Goal: Information Seeking & Learning: Learn about a topic

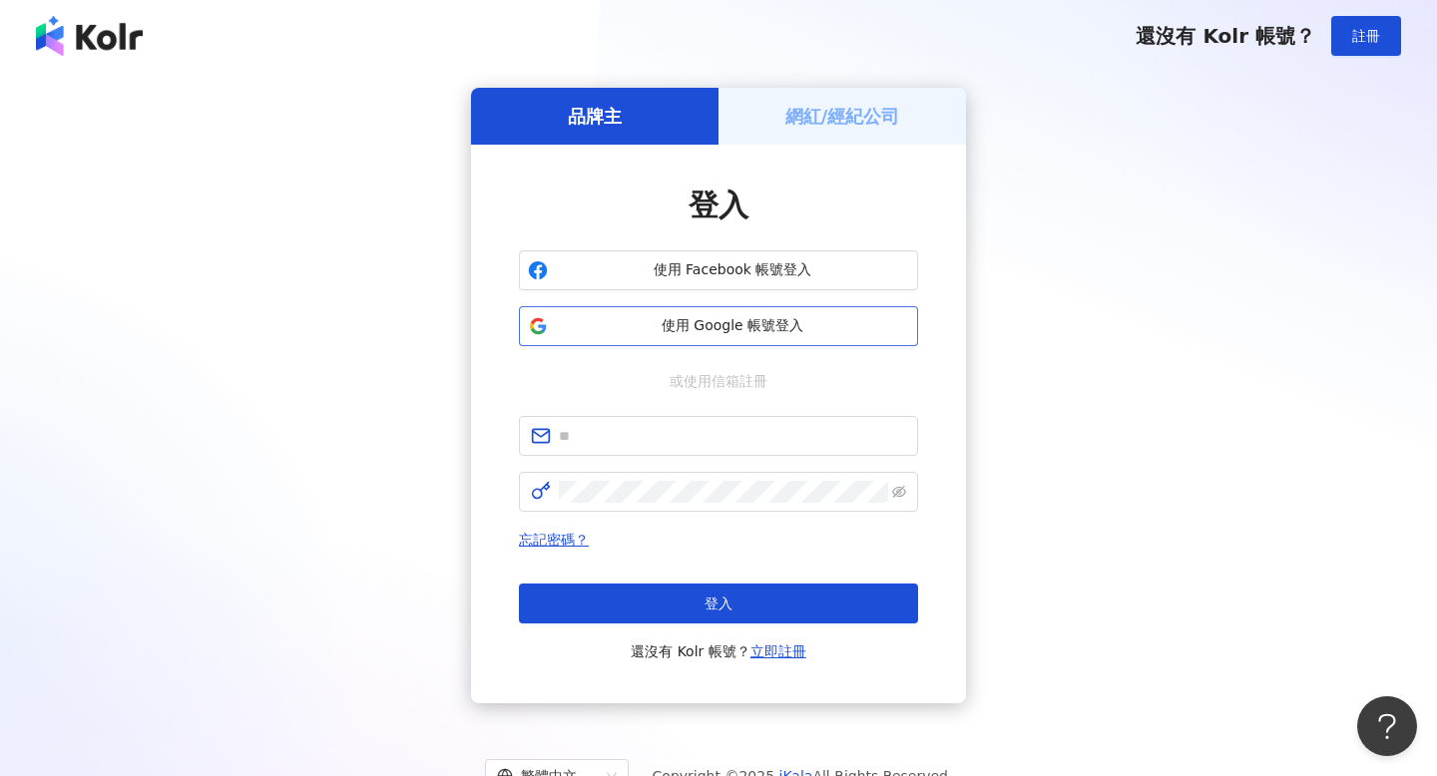
click at [670, 334] on span "使用 Google 帳號登入" at bounding box center [732, 326] width 353 height 20
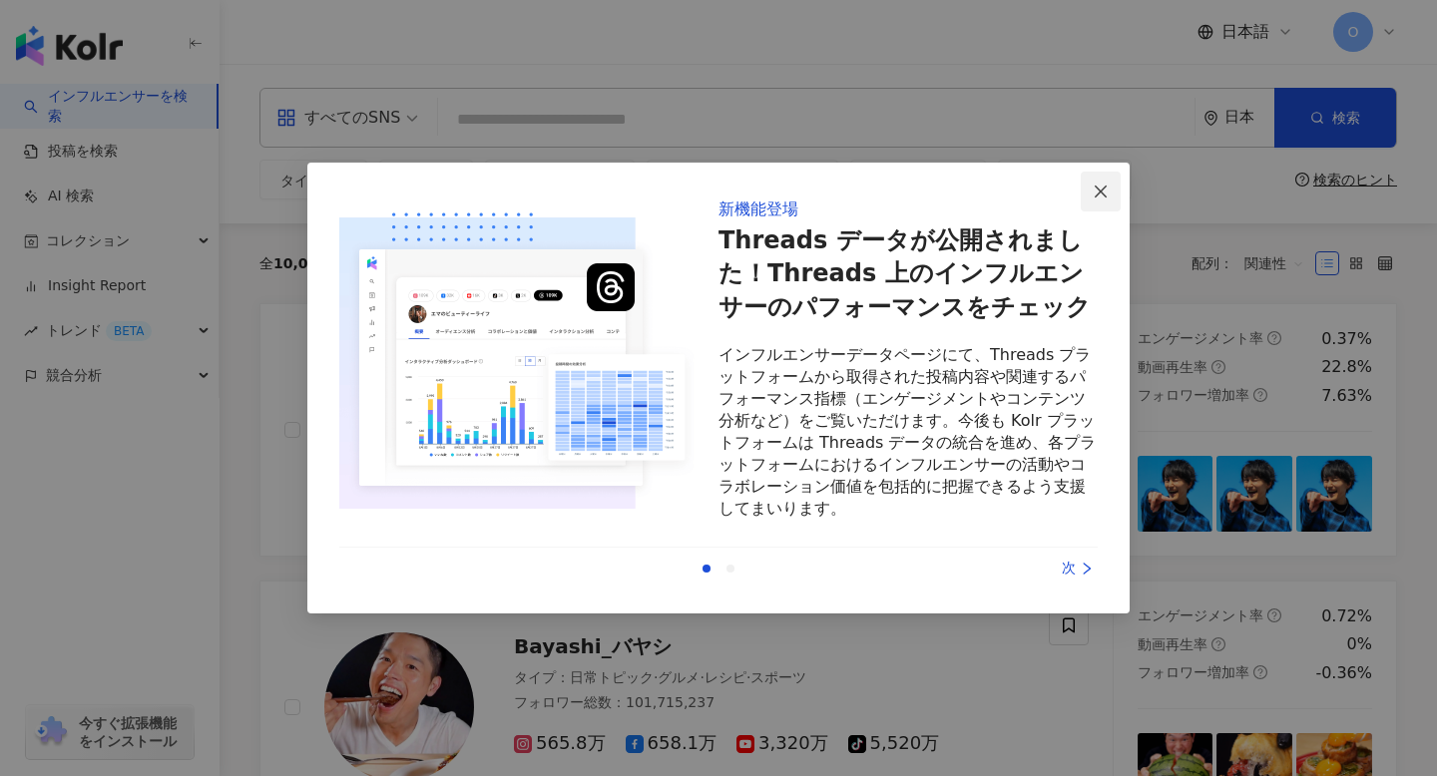
click at [1091, 188] on span "Close" at bounding box center [1101, 192] width 40 height 16
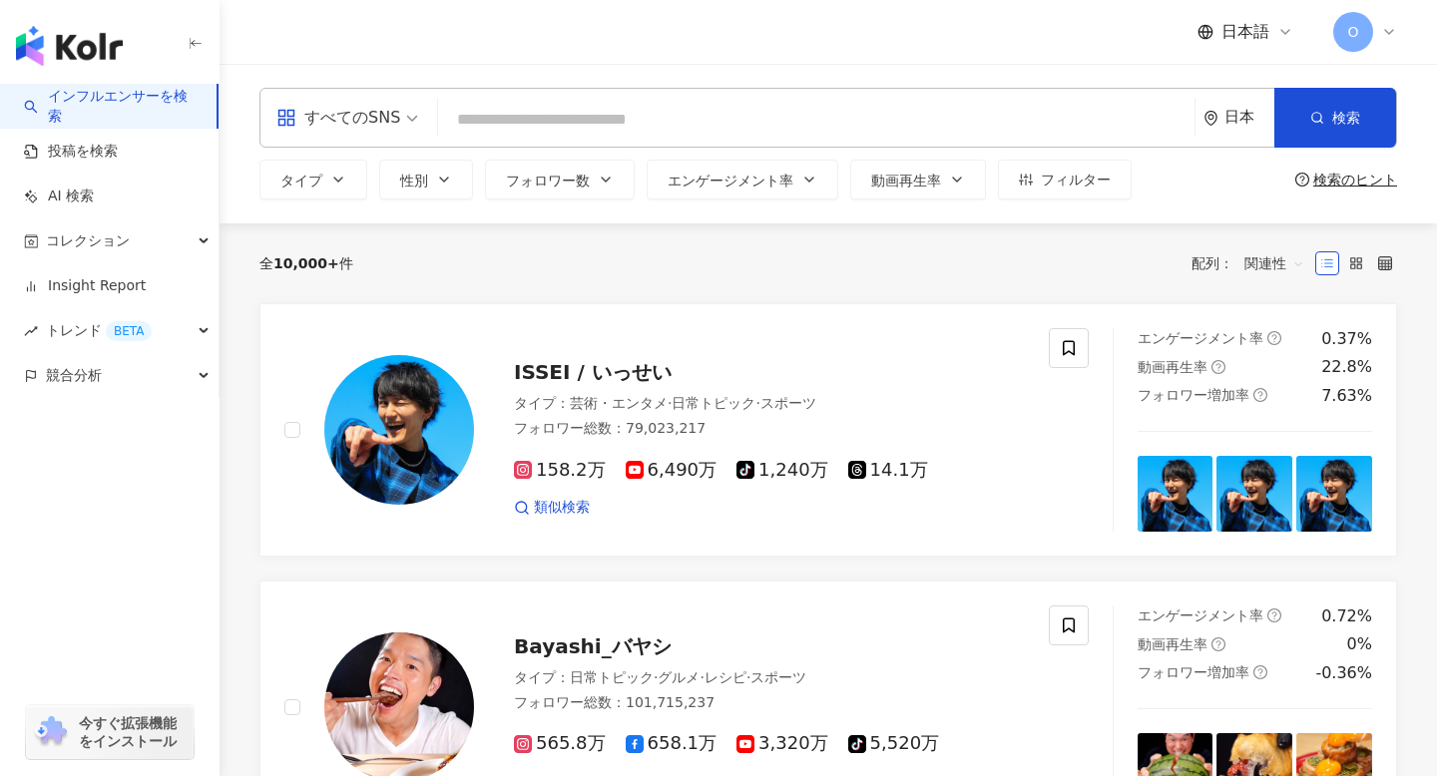
click at [729, 133] on input "search" at bounding box center [816, 120] width 740 height 38
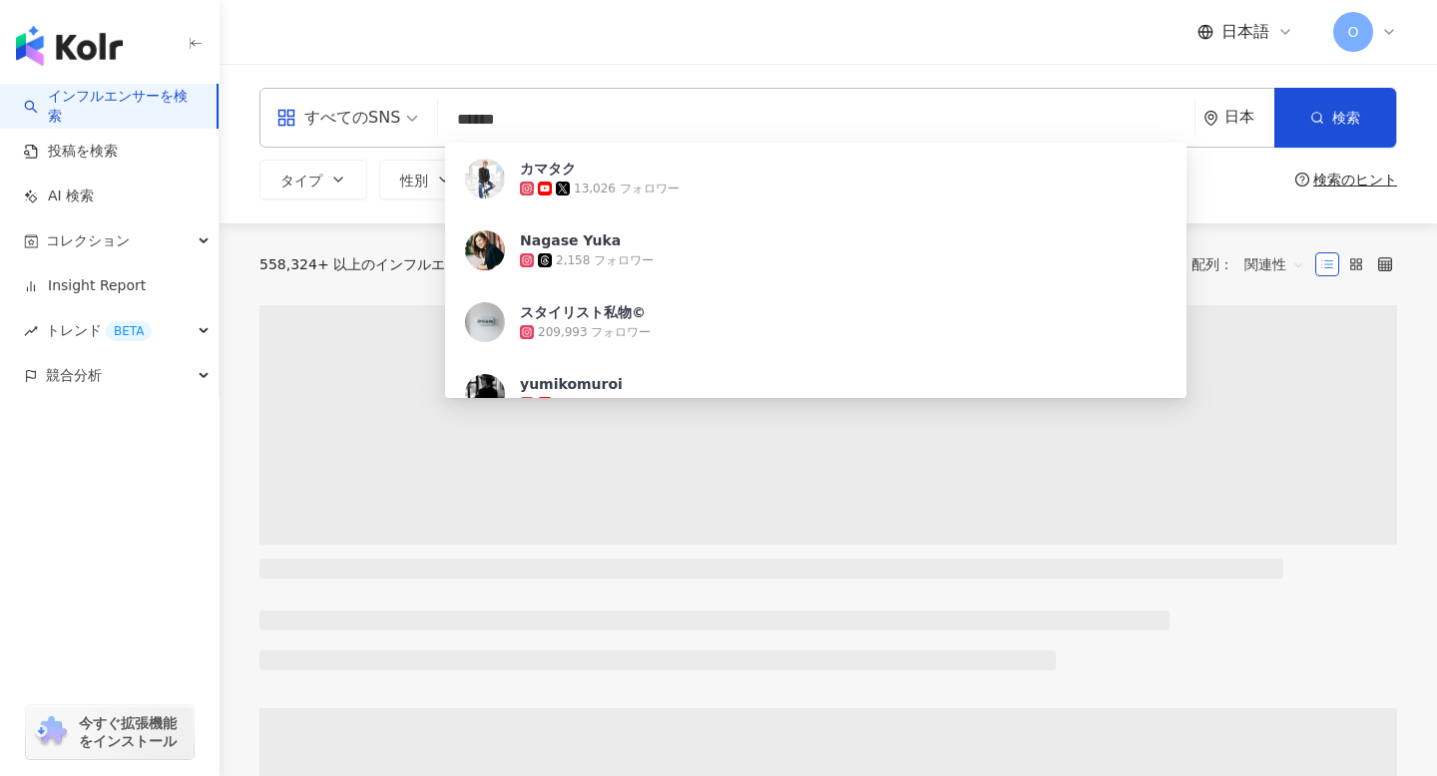
type input "******"
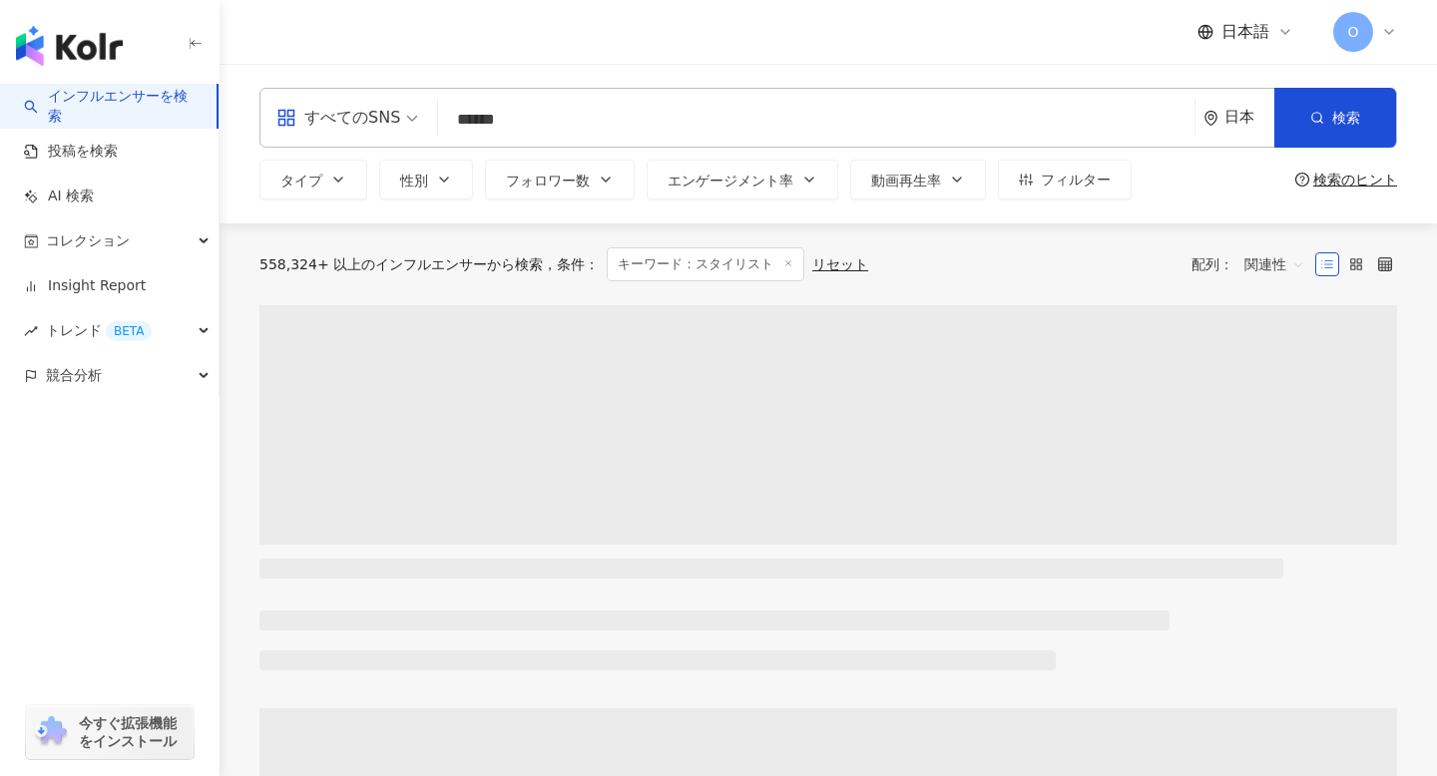
click at [239, 218] on div "すべてのSNS ****** 日本 検索 7cc1a787-bd38-4f51-b950-ae15c3f866db カマタク 13,026 フォロワー Nag…" at bounding box center [828, 144] width 1217 height 160
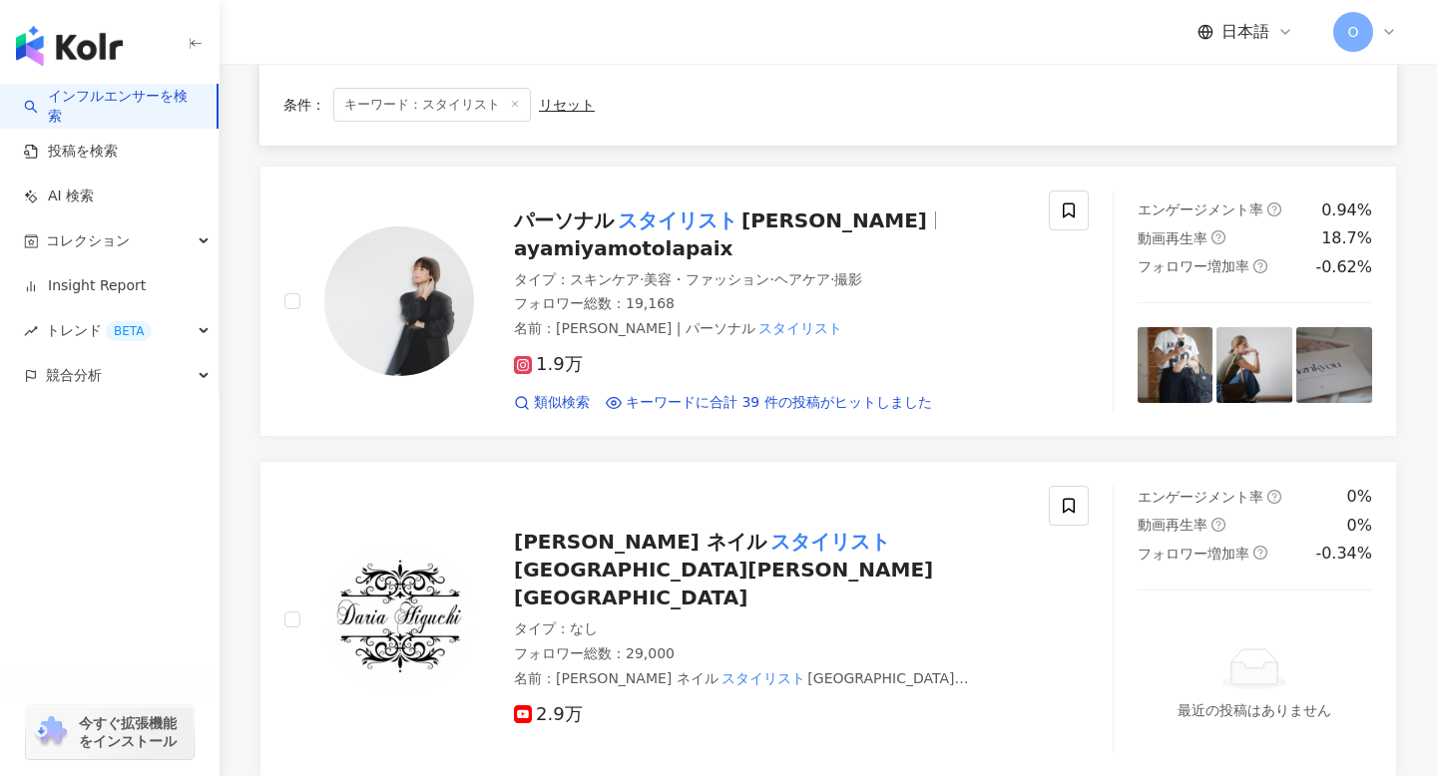
scroll to position [2425, 0]
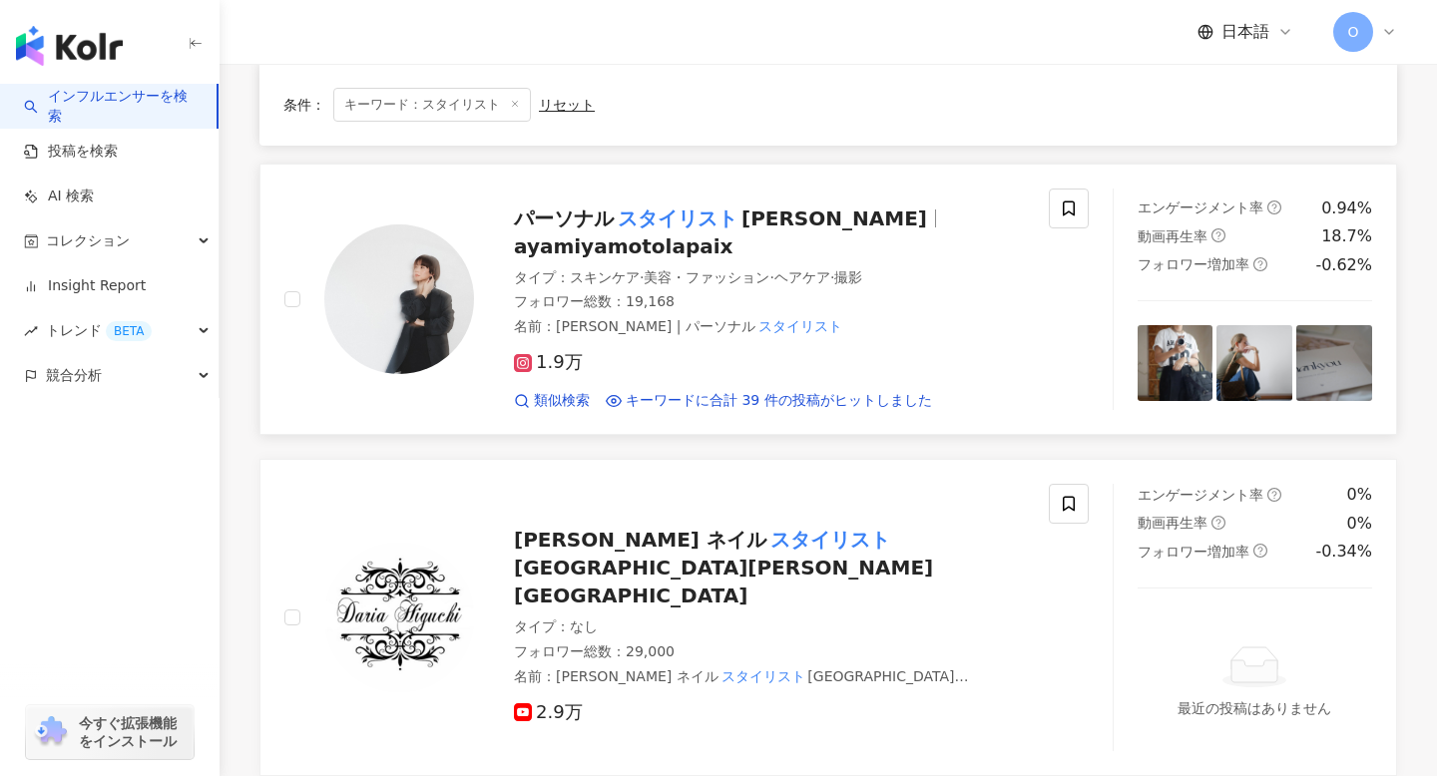
click at [522, 356] on rect at bounding box center [523, 363] width 14 height 14
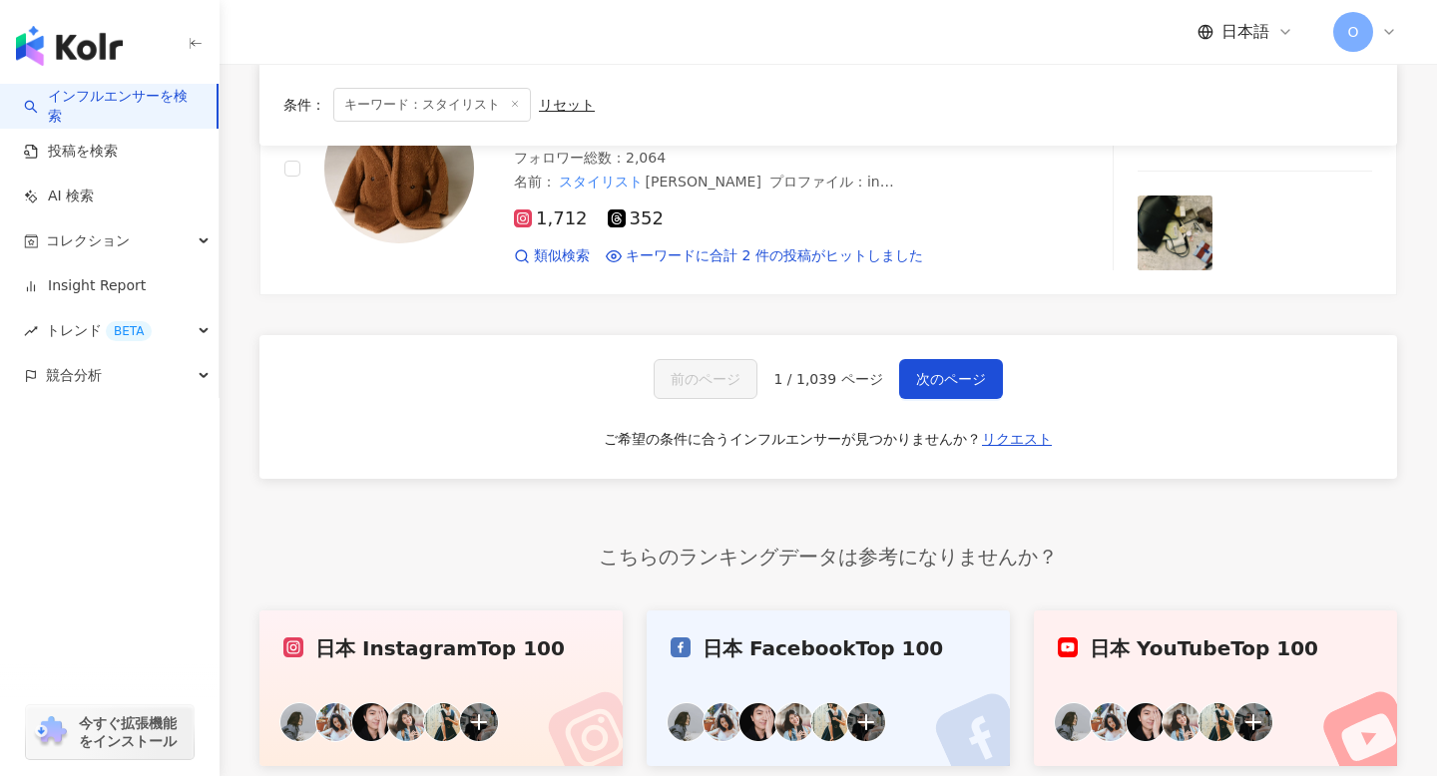
scroll to position [3482, 0]
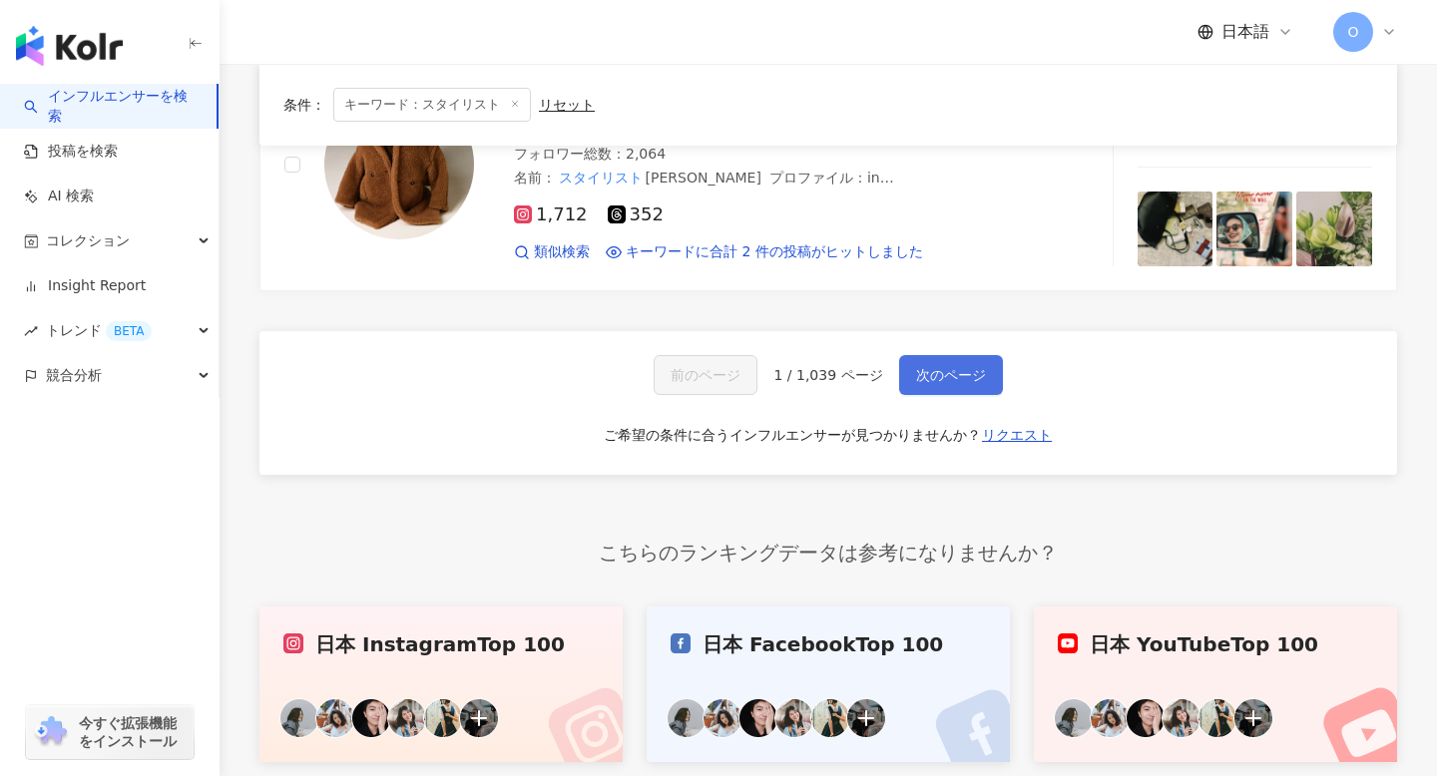
click at [960, 367] on span "次のページ" at bounding box center [951, 375] width 70 height 16
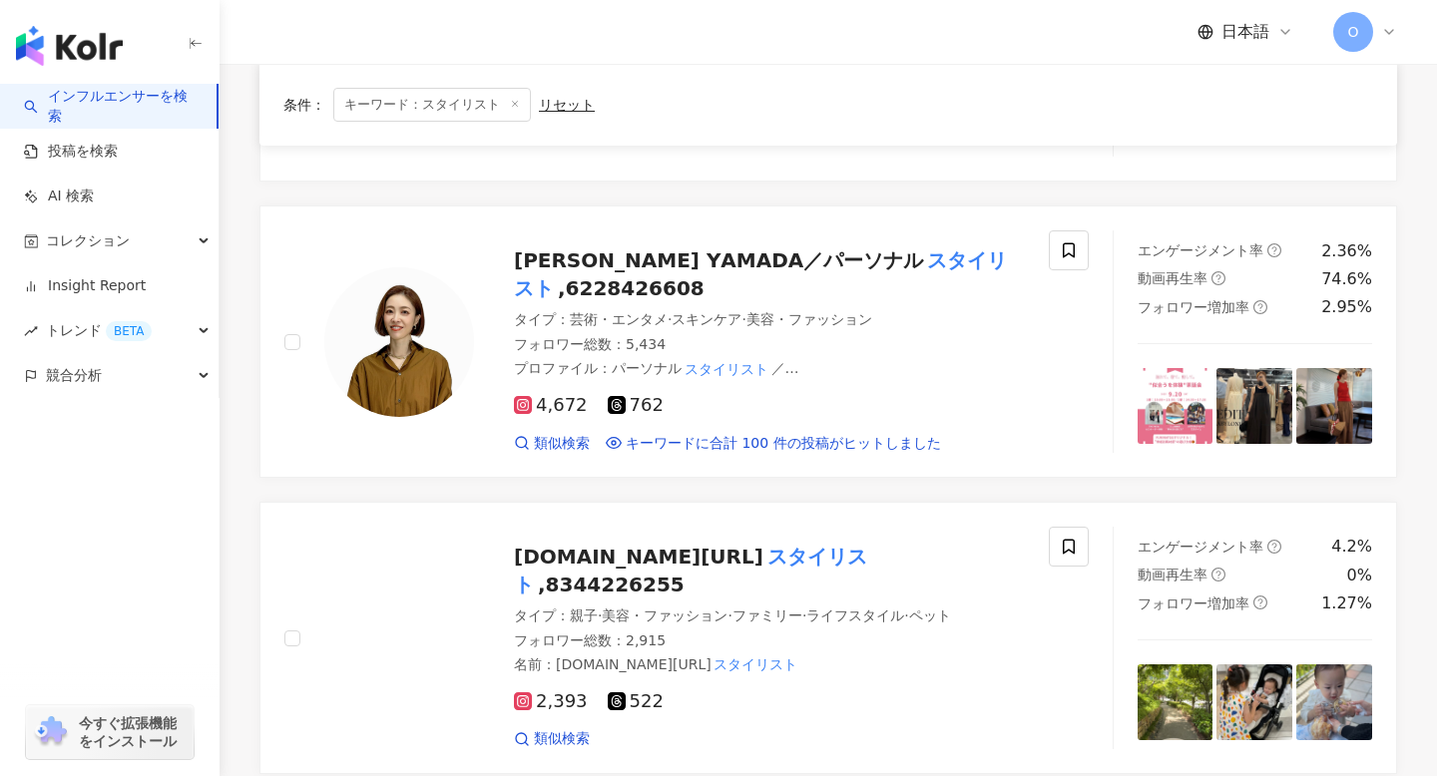
scroll to position [1338, 0]
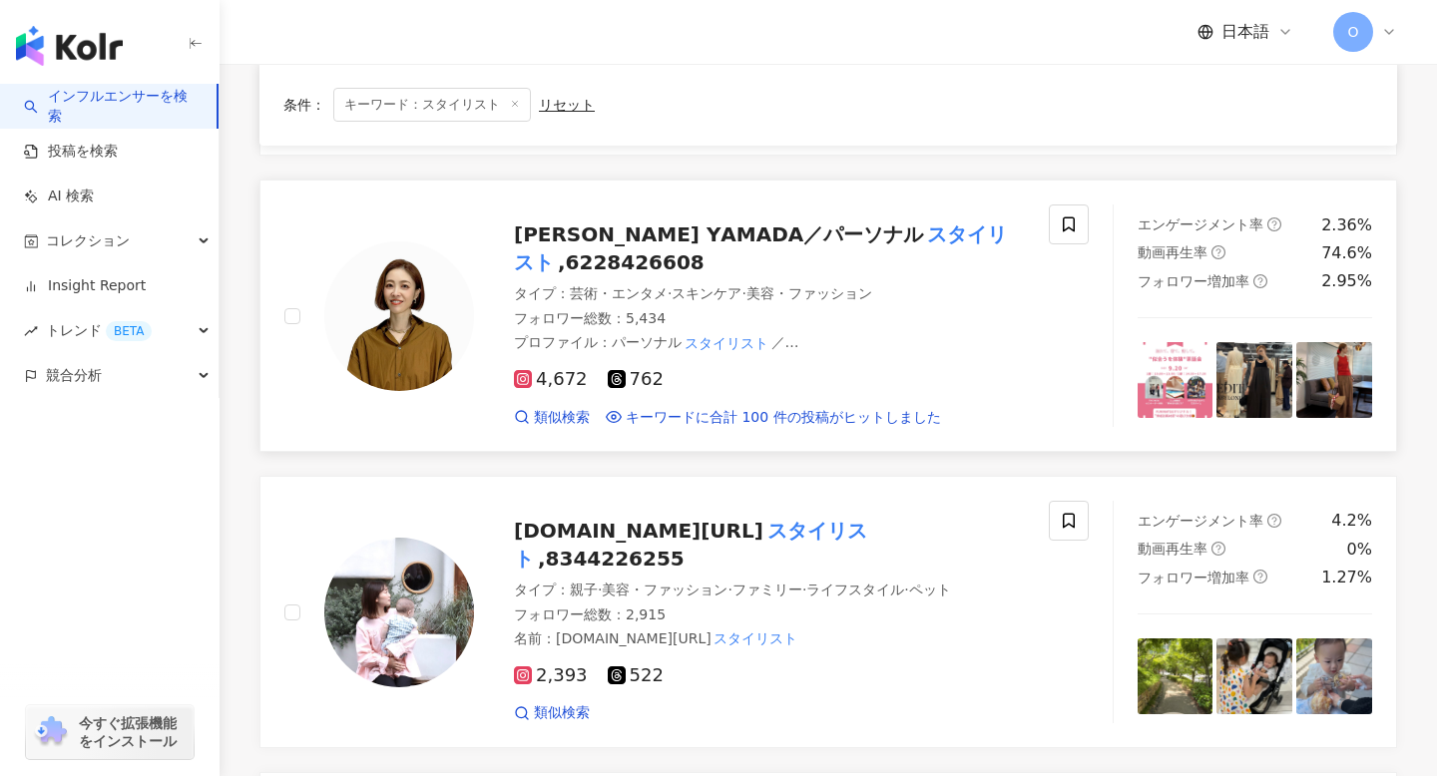
click at [531, 380] on icon at bounding box center [523, 379] width 18 height 18
